Goal: Find specific fact: Find specific fact

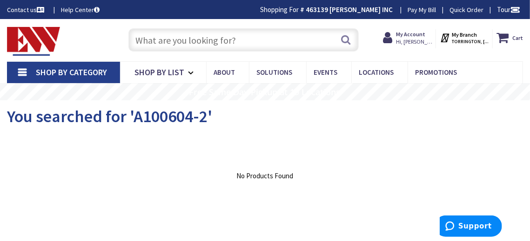
click at [245, 41] on input "text" at bounding box center [243, 39] width 230 height 23
paste input "A100604-2"
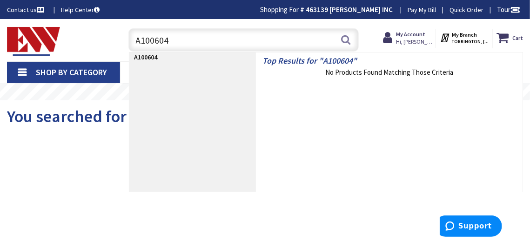
type input "A100604"
